Goal: Task Accomplishment & Management: Complete application form

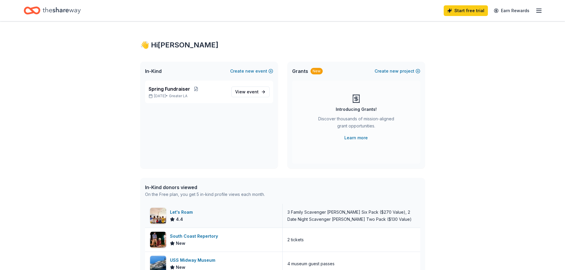
click at [219, 216] on div "Let's Roam 4.4" at bounding box center [214, 216] width 138 height 24
click at [248, 92] on span "event" at bounding box center [253, 91] width 12 height 5
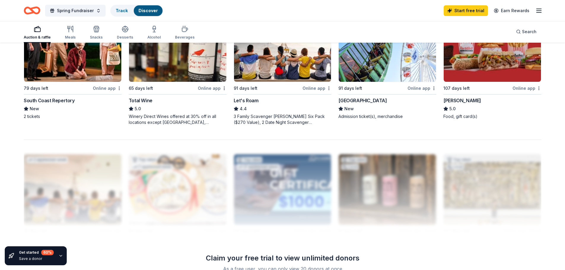
scroll to position [445, 0]
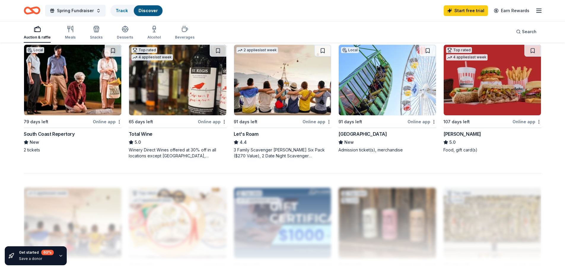
click at [500, 93] on img at bounding box center [492, 80] width 97 height 71
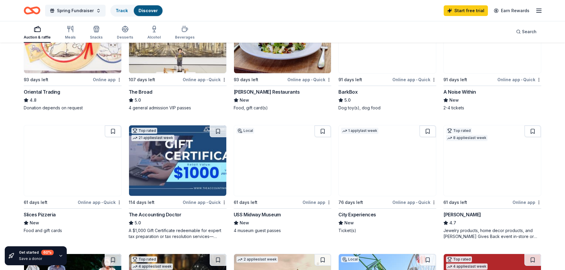
scroll to position [230, 0]
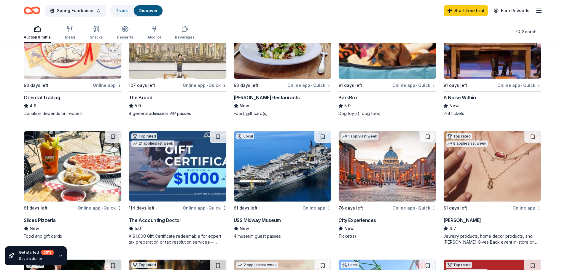
click at [48, 168] on img at bounding box center [72, 166] width 97 height 71
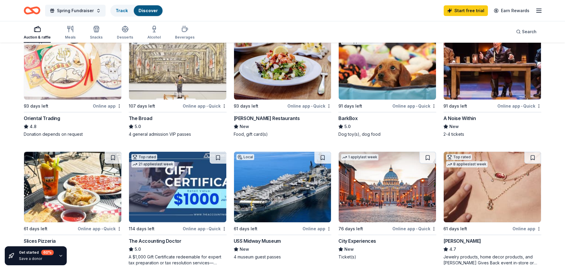
scroll to position [200, 0]
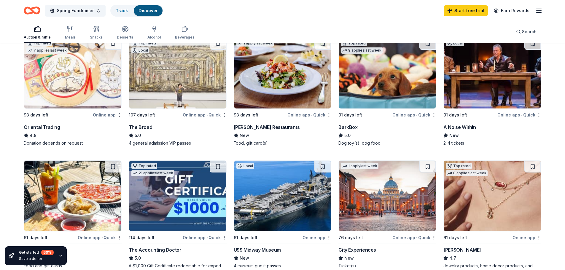
click at [276, 80] on img at bounding box center [282, 73] width 97 height 71
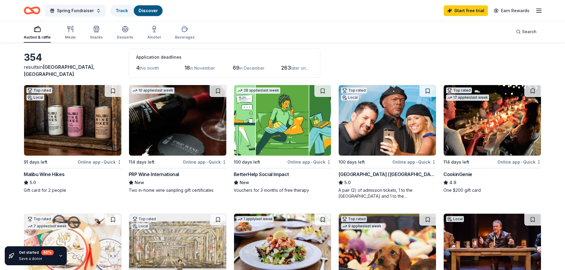
scroll to position [0, 0]
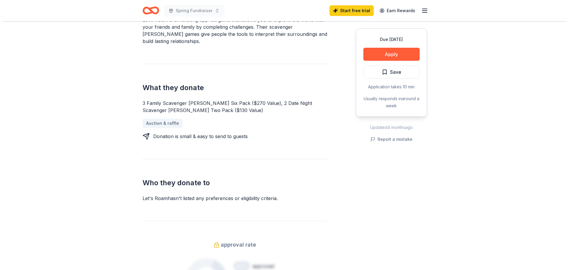
scroll to position [189, 0]
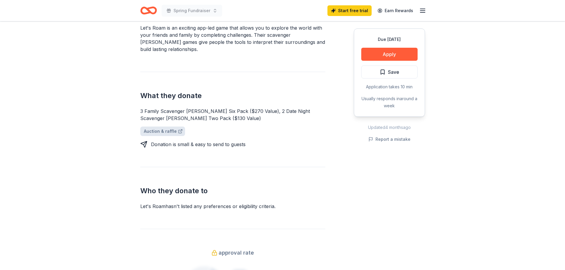
click at [161, 127] on link "Auction & raffle" at bounding box center [162, 131] width 45 height 9
click at [406, 55] on button "Apply" at bounding box center [389, 54] width 56 height 13
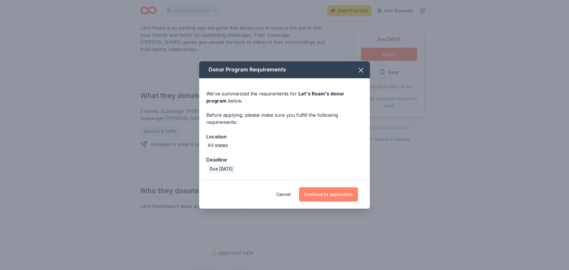
click at [338, 193] on button "Continue to application" at bounding box center [328, 194] width 59 height 14
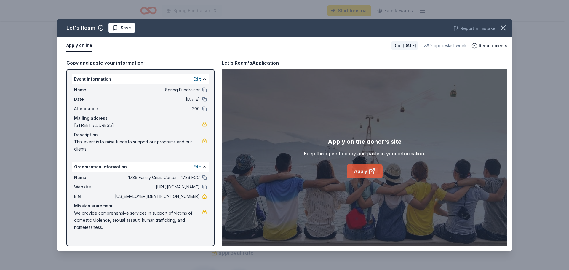
click at [364, 174] on link "Apply" at bounding box center [365, 171] width 36 height 14
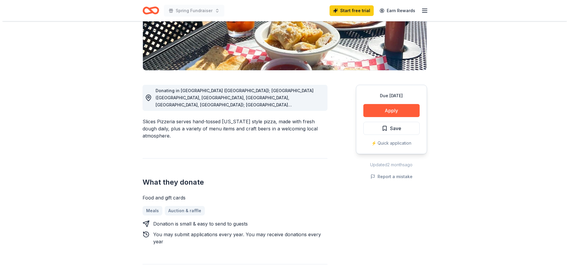
scroll to position [119, 0]
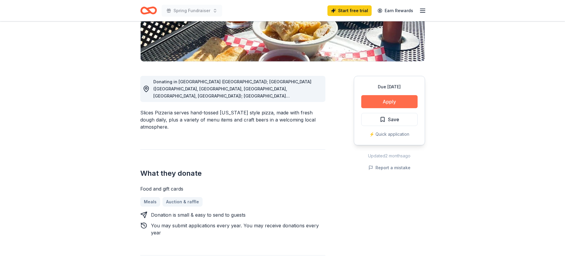
click at [386, 100] on button "Apply" at bounding box center [389, 101] width 56 height 13
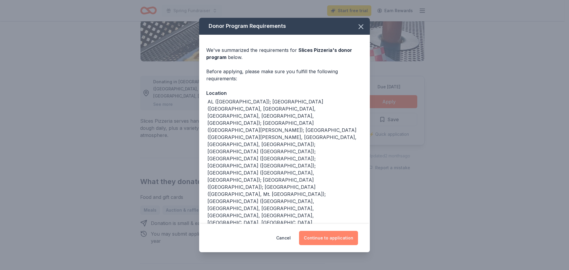
click at [328, 239] on button "Continue to application" at bounding box center [328, 238] width 59 height 14
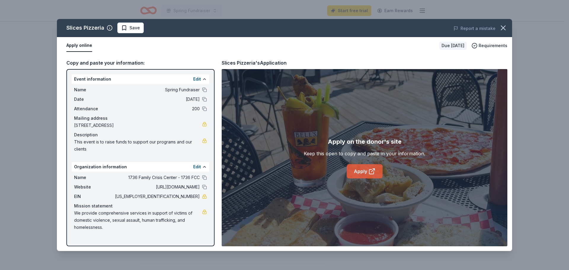
click at [376, 173] on link "Apply" at bounding box center [365, 171] width 36 height 14
